Goal: Task Accomplishment & Management: Use online tool/utility

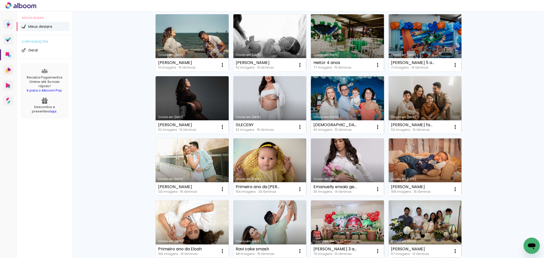
scroll to position [255, 0]
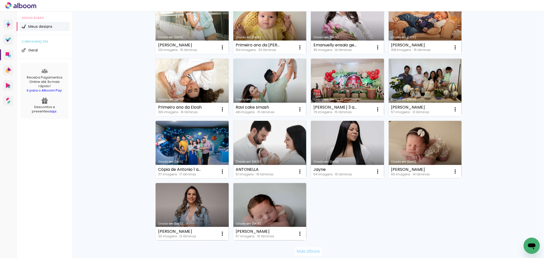
click at [0, 0] on slot "Mais álbuns" at bounding box center [0, 0] width 0 height 0
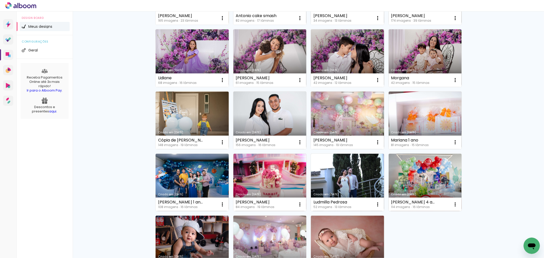
scroll to position [667, 0]
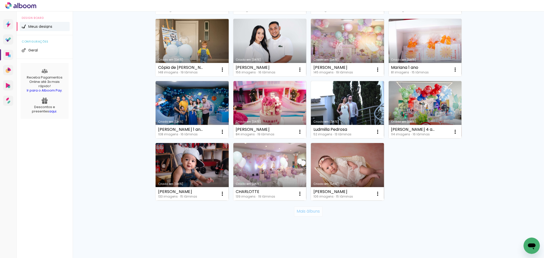
click at [0, 0] on slot "Mais álbuns" at bounding box center [0, 0] width 0 height 0
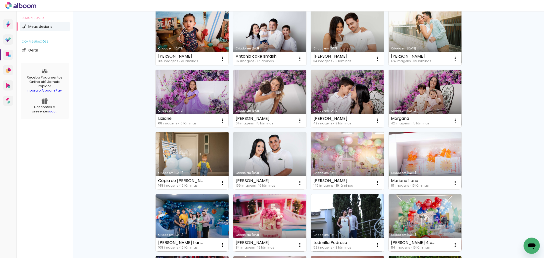
scroll to position [469, 0]
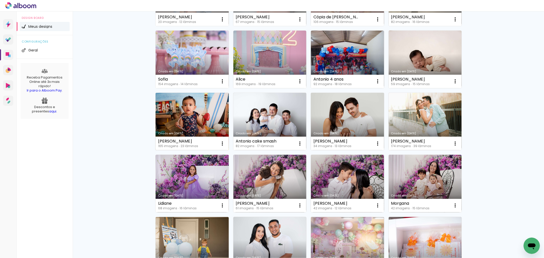
click at [194, 121] on link "Criado em [DATE]" at bounding box center [191, 122] width 73 height 58
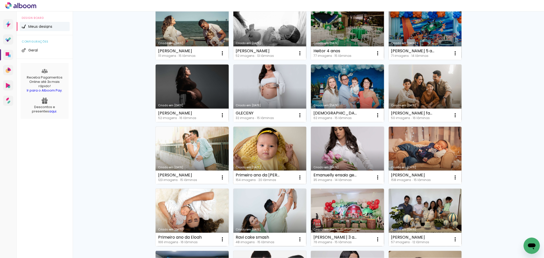
scroll to position [295, 0]
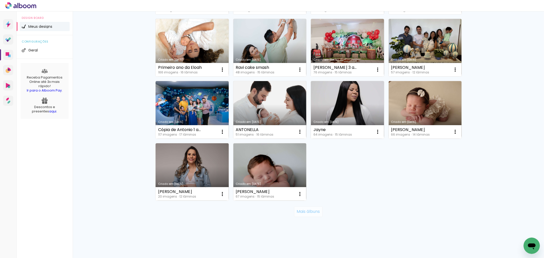
click at [0, 0] on slot "Mais álbuns" at bounding box center [0, 0] width 0 height 0
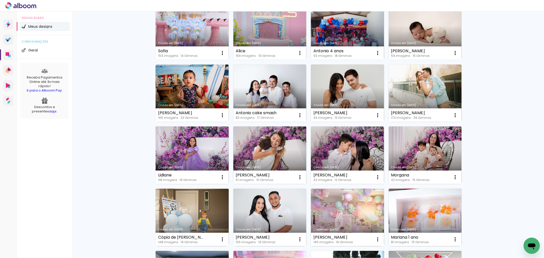
scroll to position [412, 0]
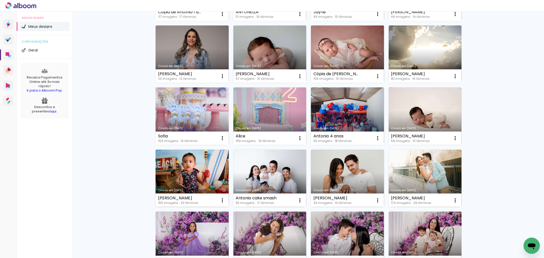
click at [184, 191] on div "Criado em [DATE]" at bounding box center [192, 190] width 68 height 3
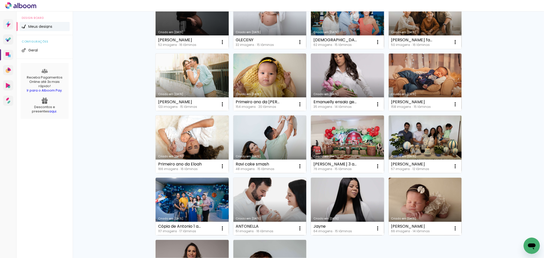
scroll to position [283, 0]
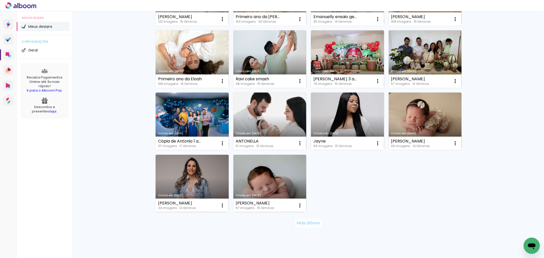
click at [0, 0] on slot "Mais álbuns" at bounding box center [0, 0] width 0 height 0
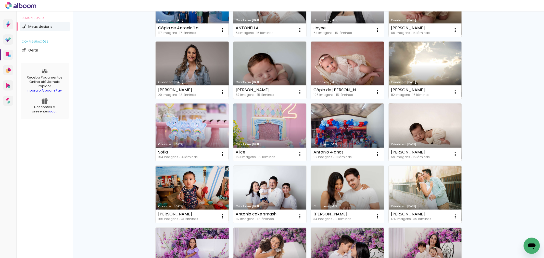
scroll to position [453, 0]
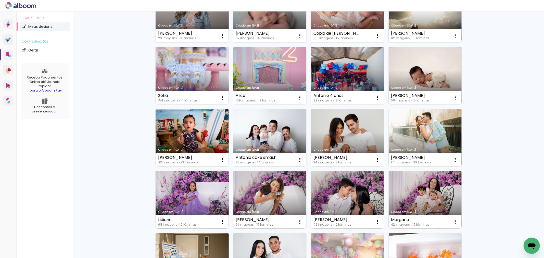
click at [421, 143] on link "Criado em [DATE]" at bounding box center [424, 138] width 73 height 58
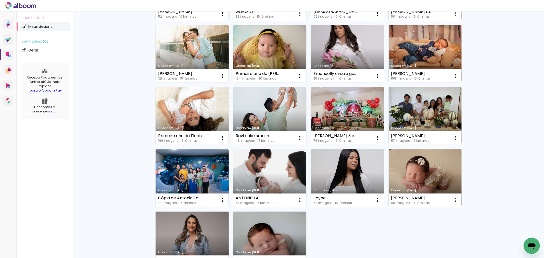
scroll to position [295, 0]
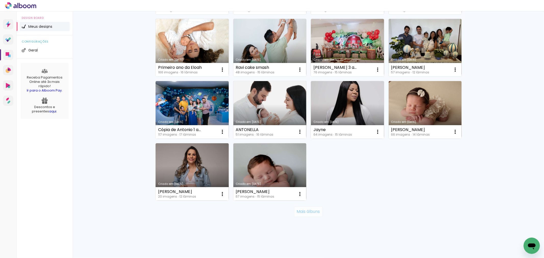
click at [0, 0] on slot "Mais álbuns" at bounding box center [0, 0] width 0 height 0
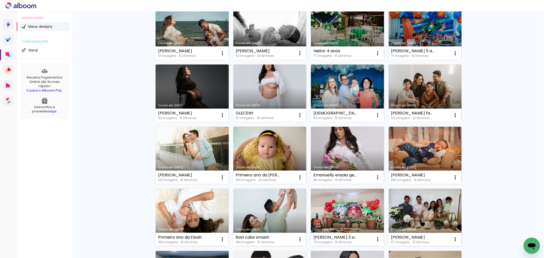
scroll to position [153, 0]
